Goal: Find specific page/section: Find specific page/section

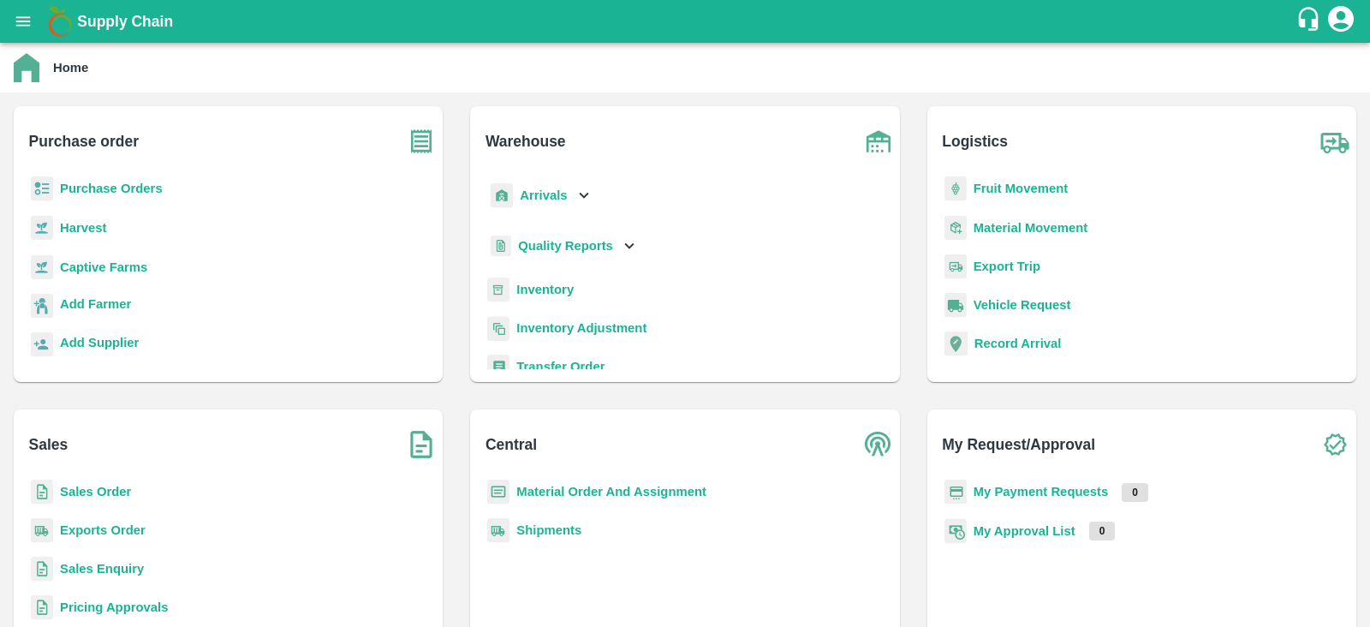
click at [109, 268] on b "Captive Farms" at bounding box center [103, 267] width 87 height 14
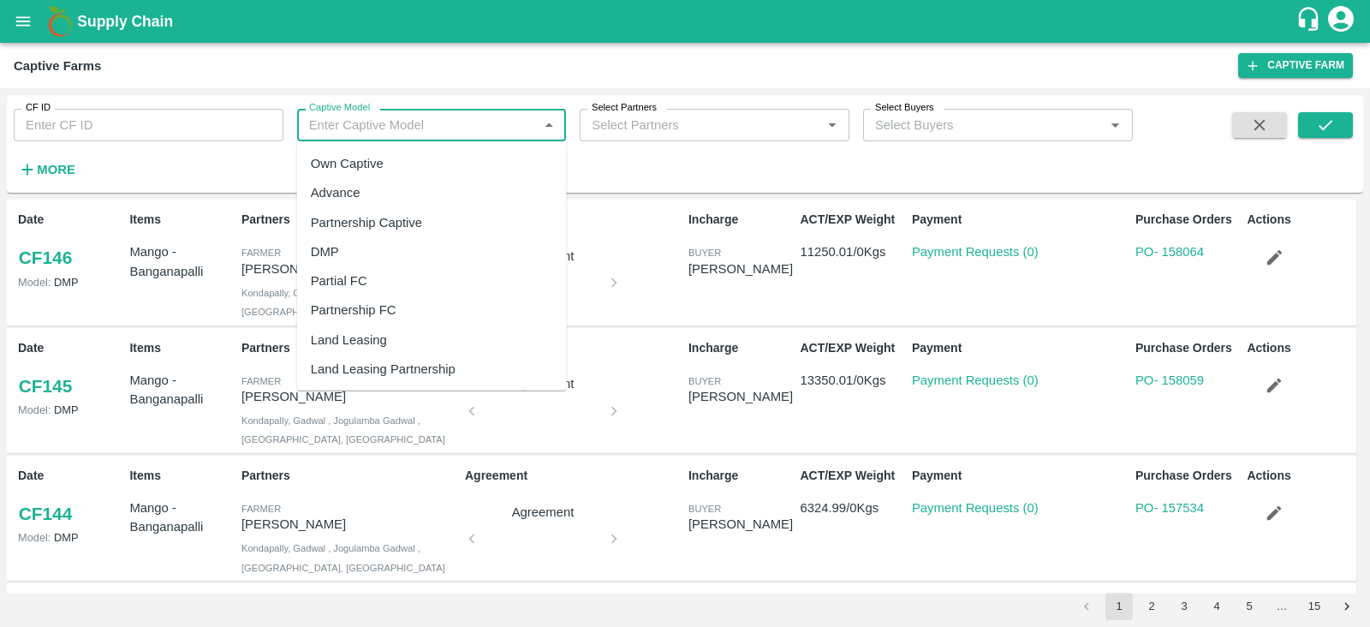
click at [366, 131] on input "Captive Model" at bounding box center [417, 125] width 231 height 22
click at [348, 339] on div "Land Leasing" at bounding box center [349, 339] width 76 height 19
type input "Land Leasing"
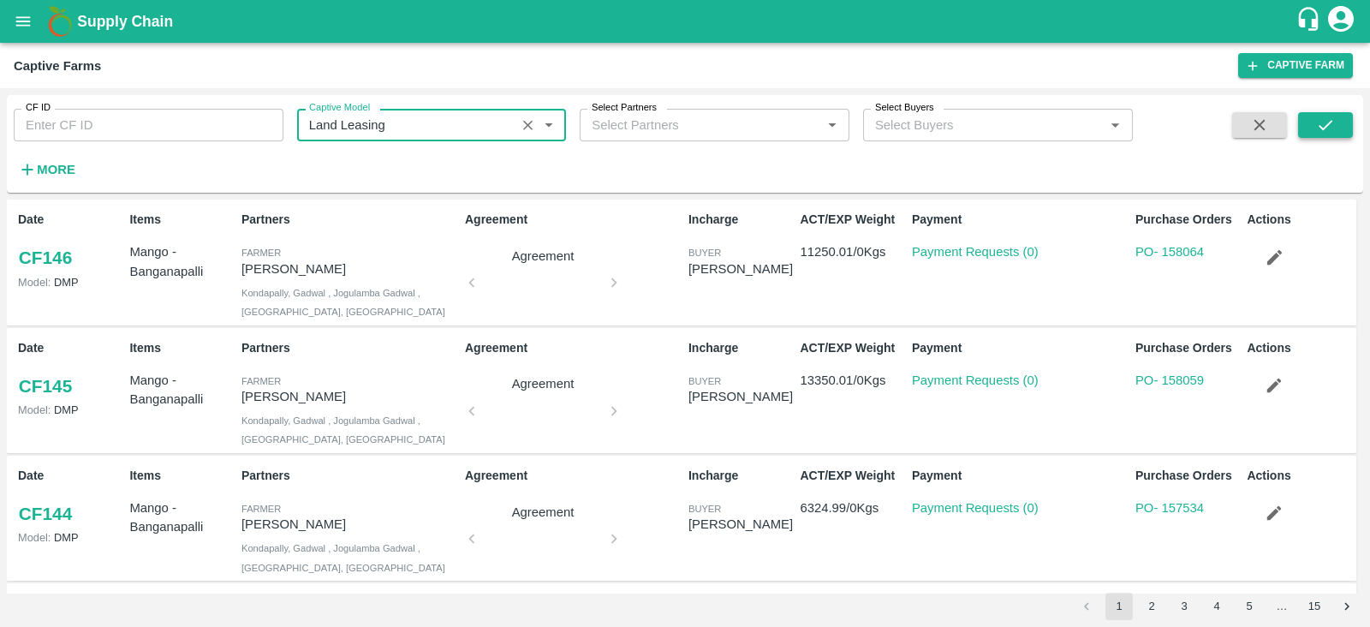
click at [1319, 126] on icon "submit" at bounding box center [1325, 125] width 14 height 10
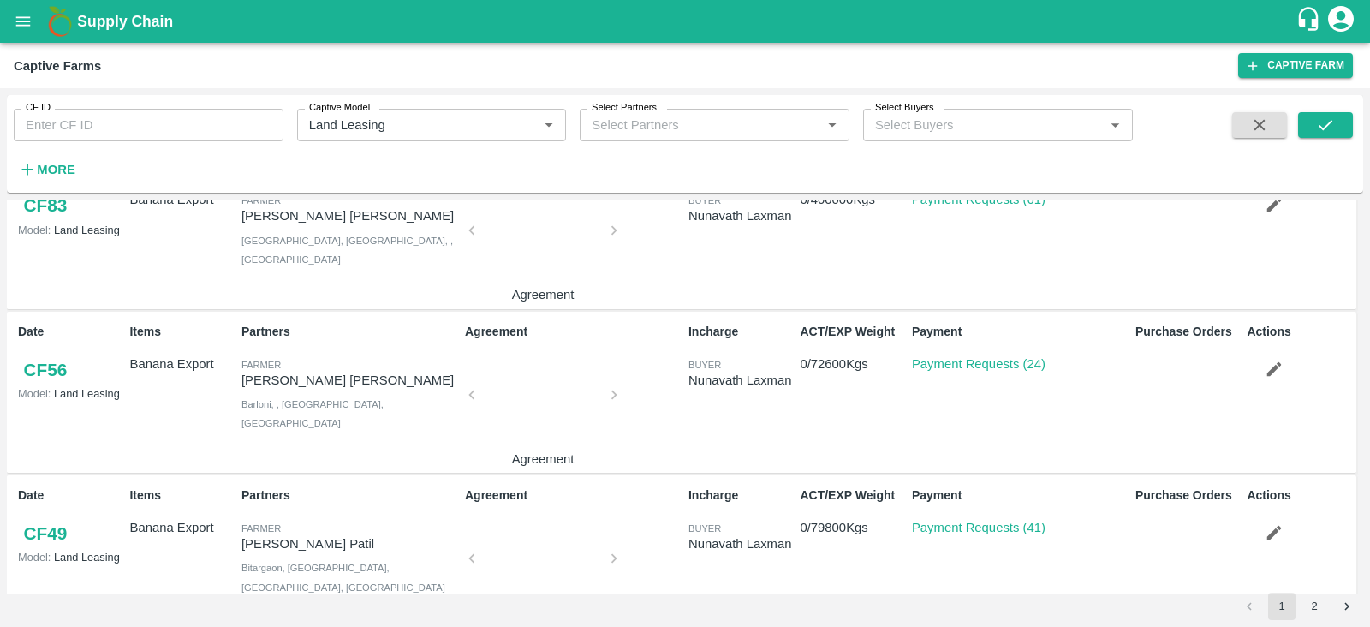
scroll to position [1868, 0]
click at [1309, 604] on button "2" at bounding box center [1313, 605] width 27 height 27
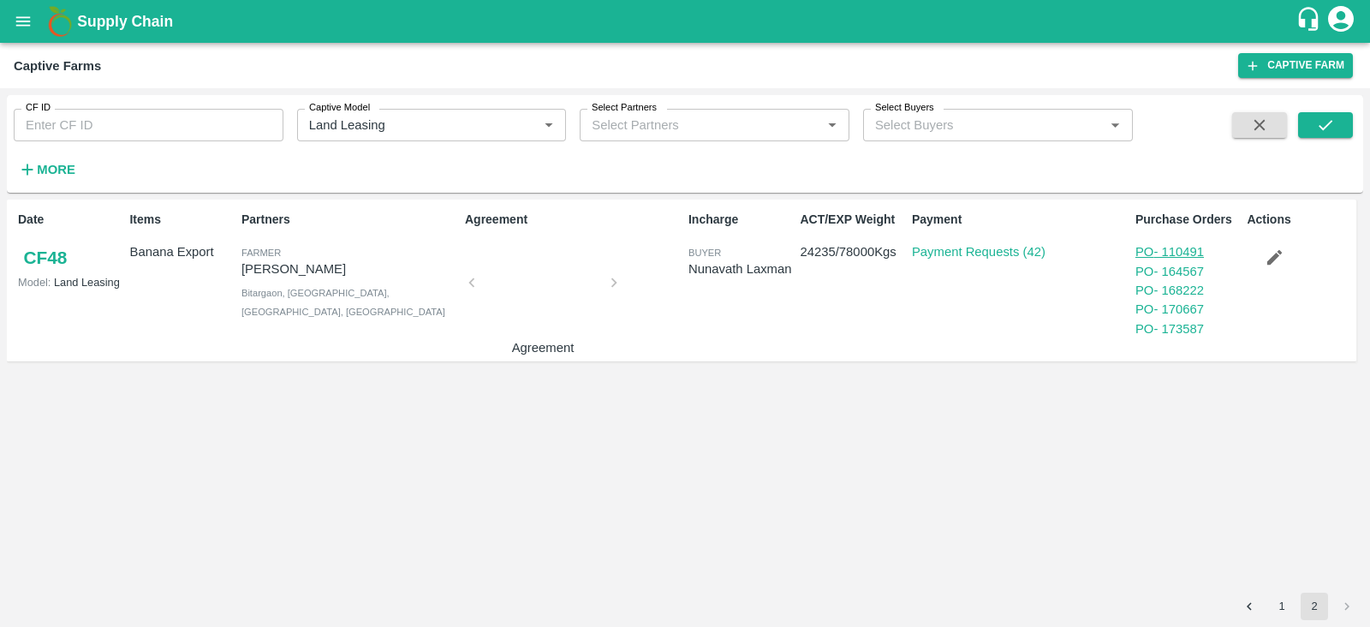
click at [1188, 248] on link "PO - 110491" at bounding box center [1169, 252] width 68 height 14
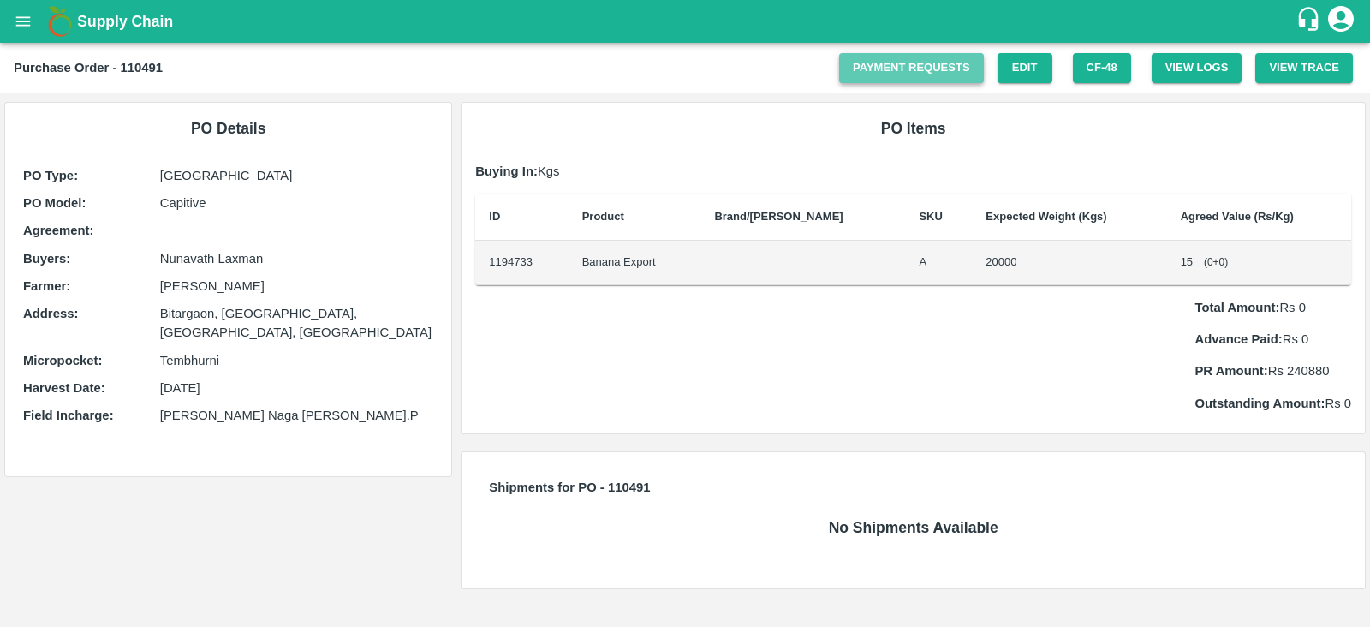
click at [921, 60] on link "Payment Requests" at bounding box center [911, 68] width 145 height 30
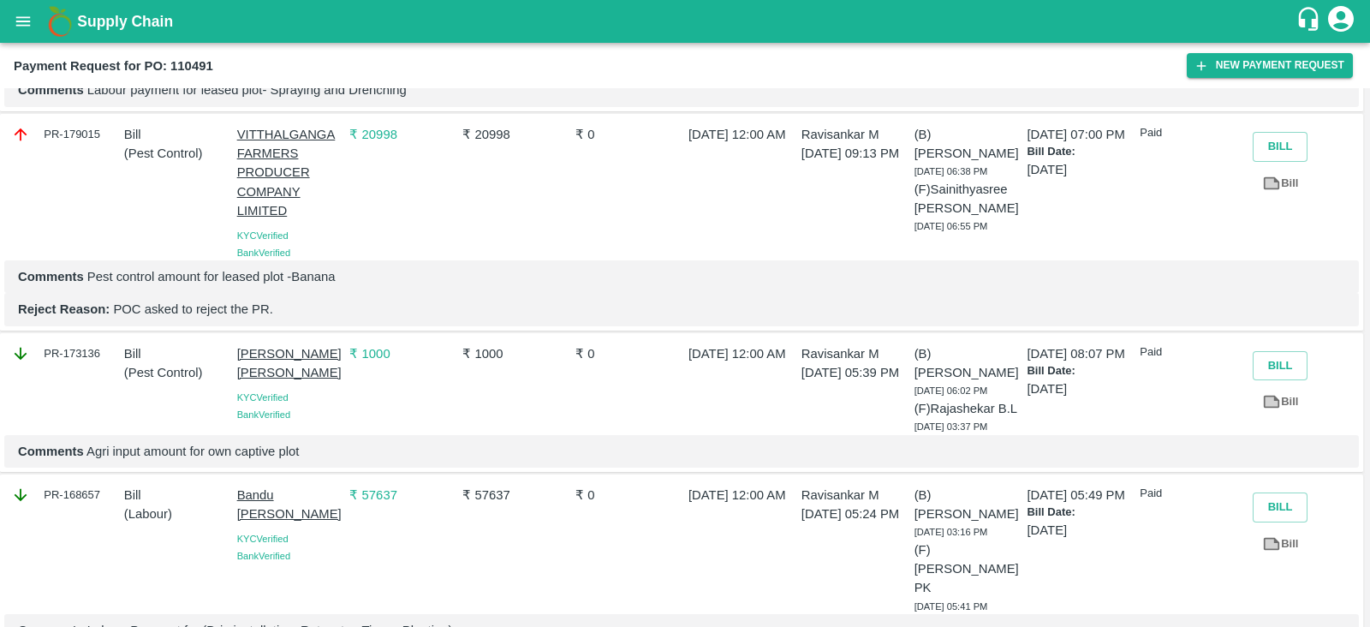
scroll to position [685, 0]
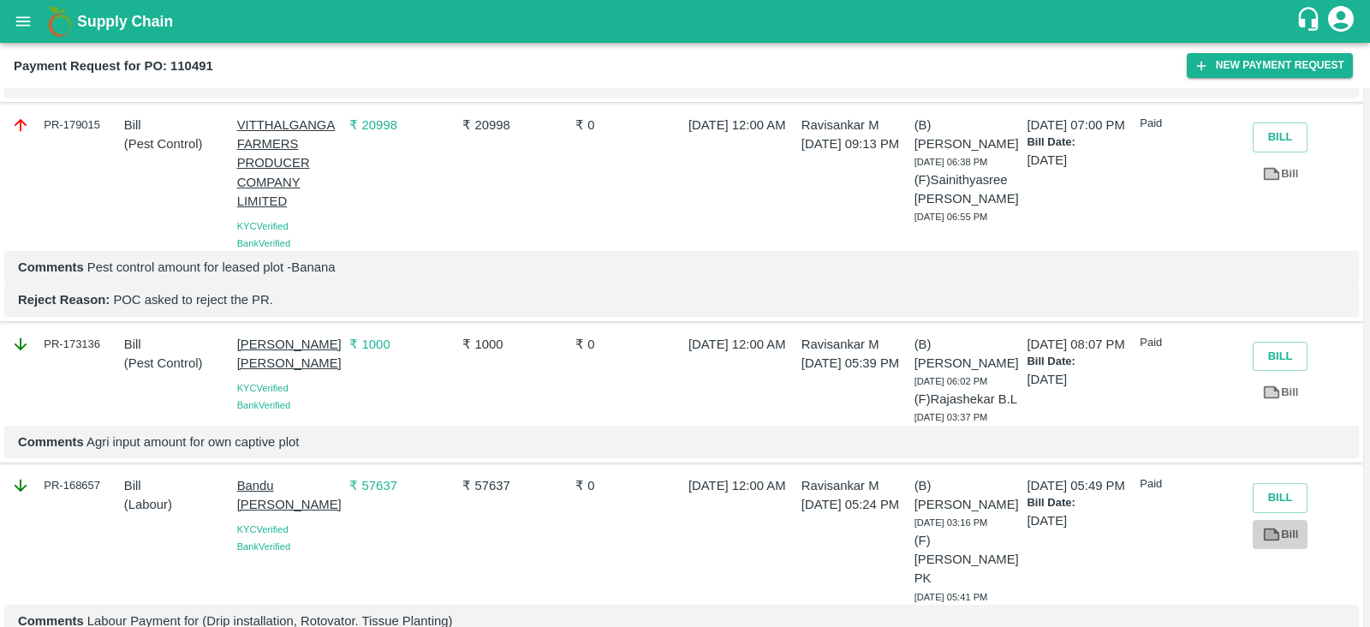
click at [1276, 525] on icon at bounding box center [1271, 534] width 19 height 19
